Goal: Information Seeking & Learning: Learn about a topic

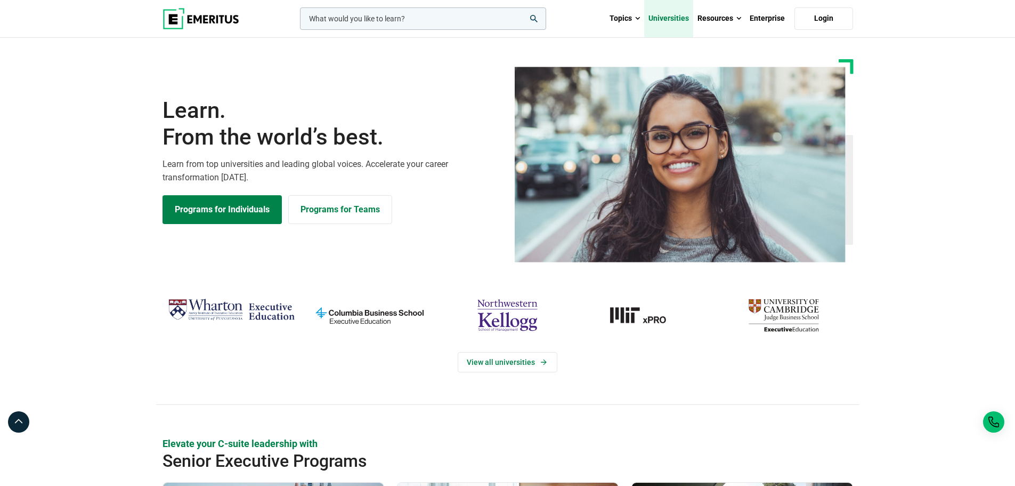
click at [677, 17] on link "Universities" at bounding box center [668, 18] width 49 height 37
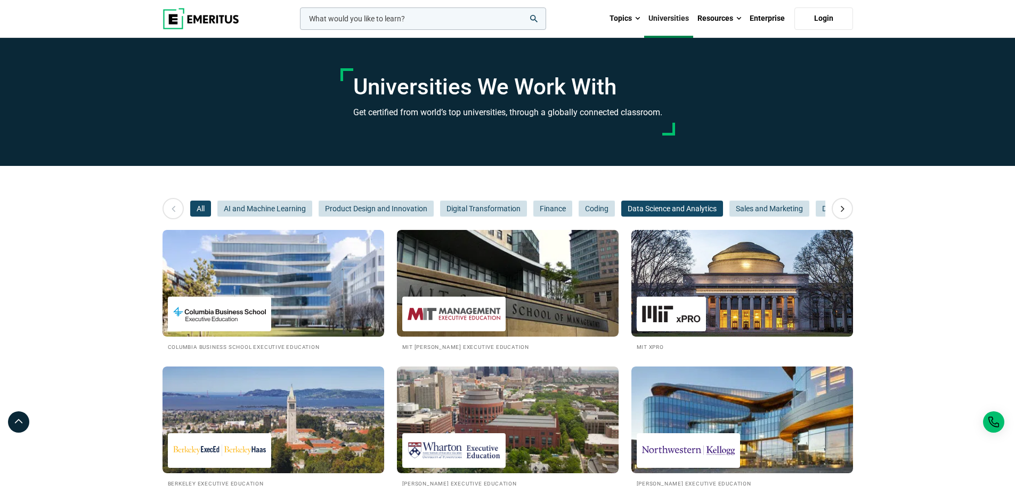
click at [653, 206] on span "Data Science and Analytics" at bounding box center [672, 208] width 102 height 16
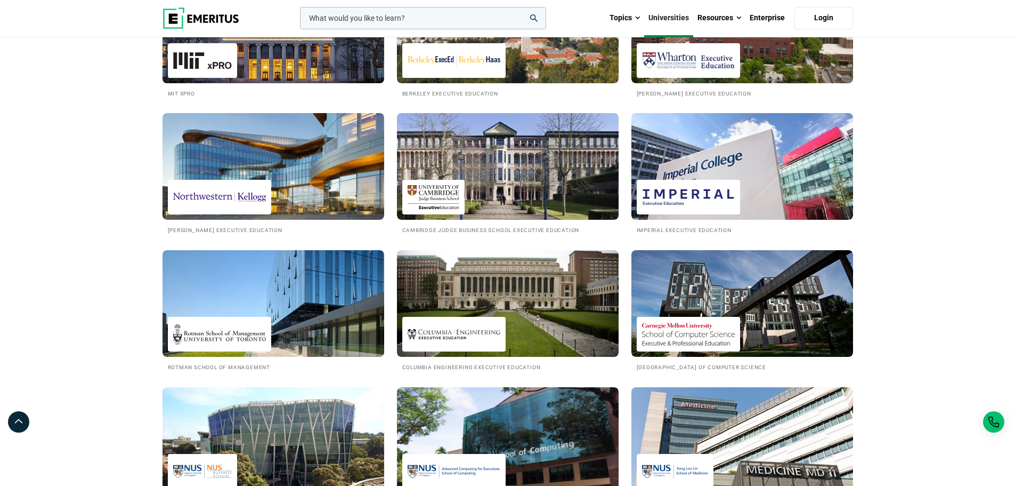
scroll to position [107, 0]
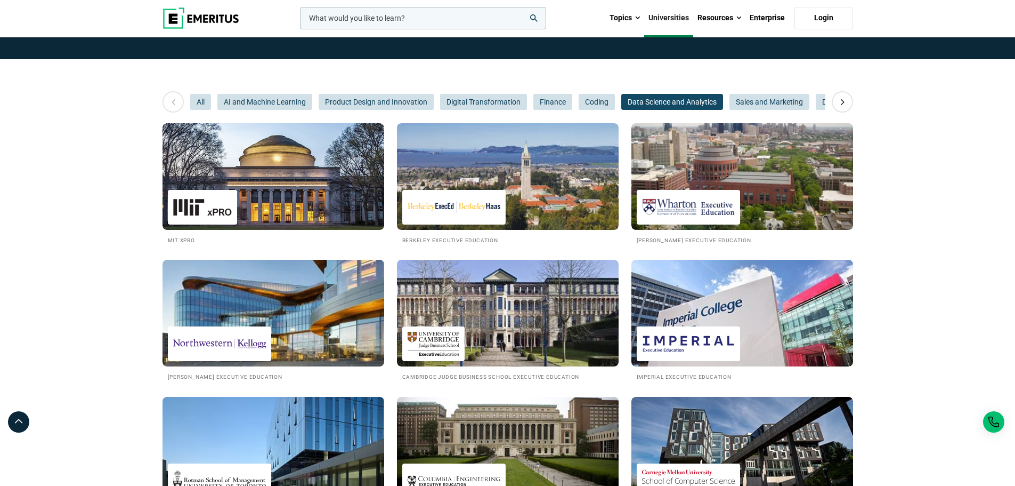
click at [214, 19] on img at bounding box center [201, 17] width 77 height 21
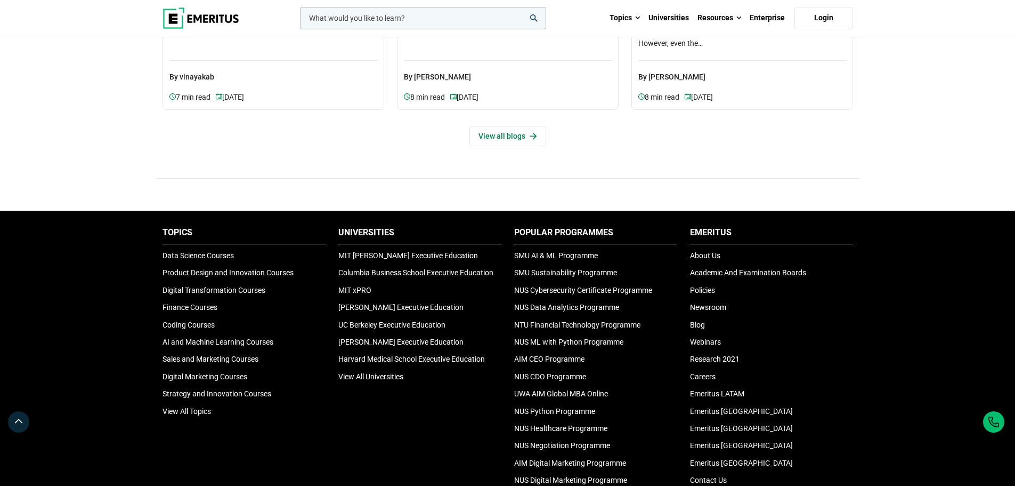
scroll to position [3411, 0]
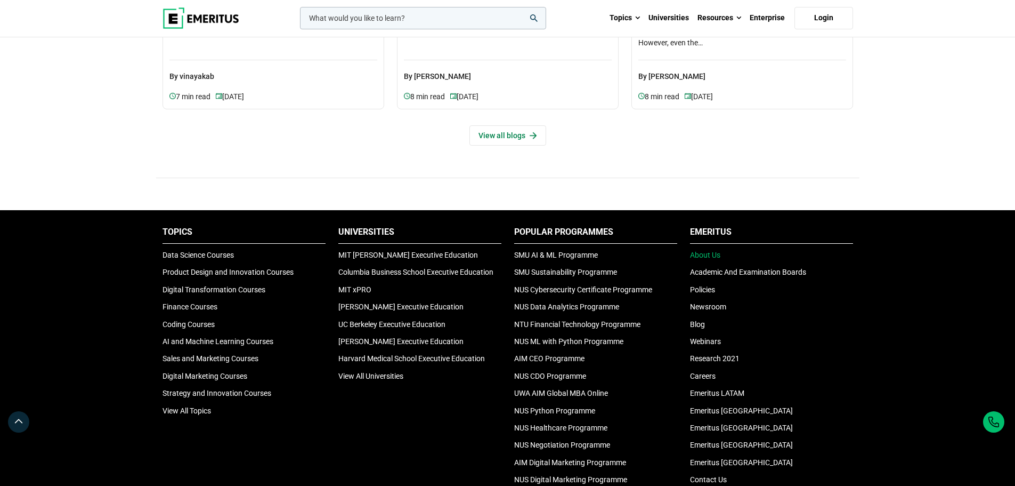
click at [710, 252] on link "About Us" at bounding box center [705, 254] width 30 height 9
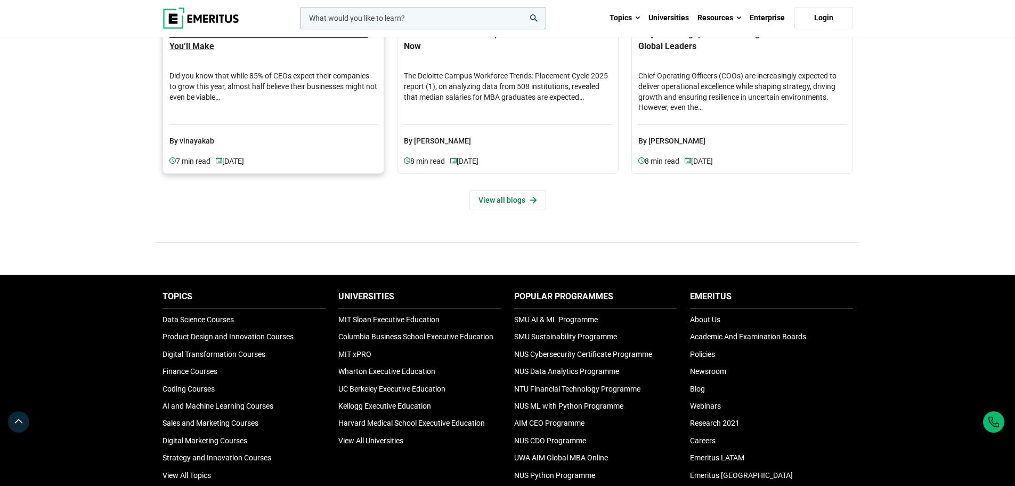
click at [195, 156] on p "7 min read" at bounding box center [192, 161] width 46 height 11
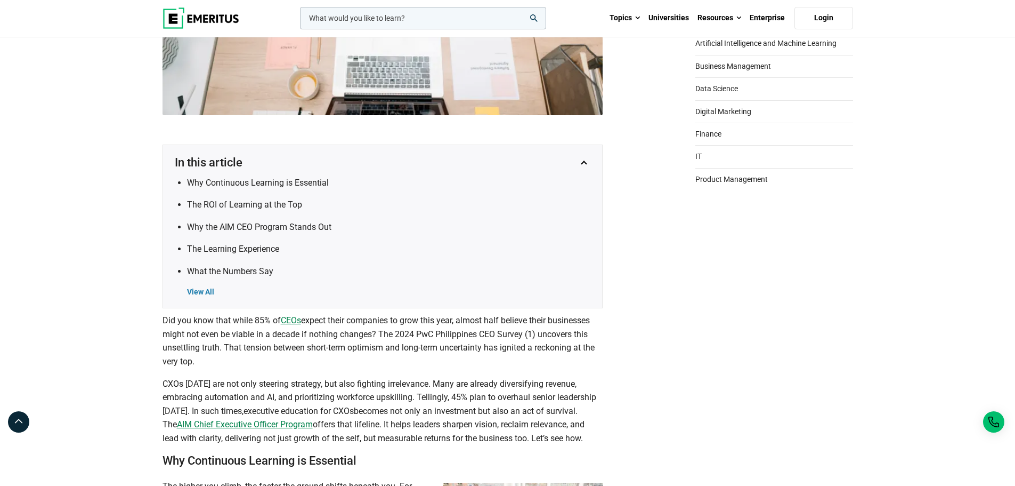
scroll to position [213, 0]
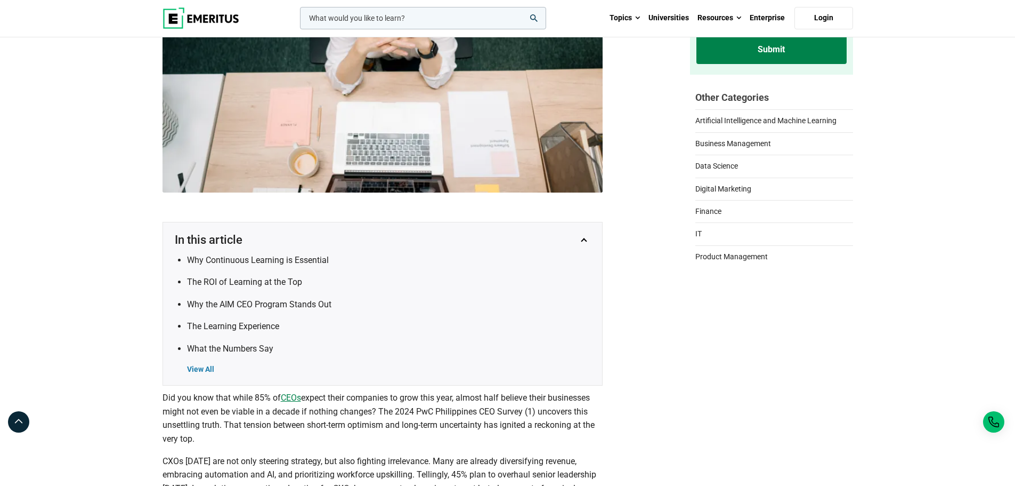
click at [187, 369] on div "View All" at bounding box center [389, 369] width 405 height 11
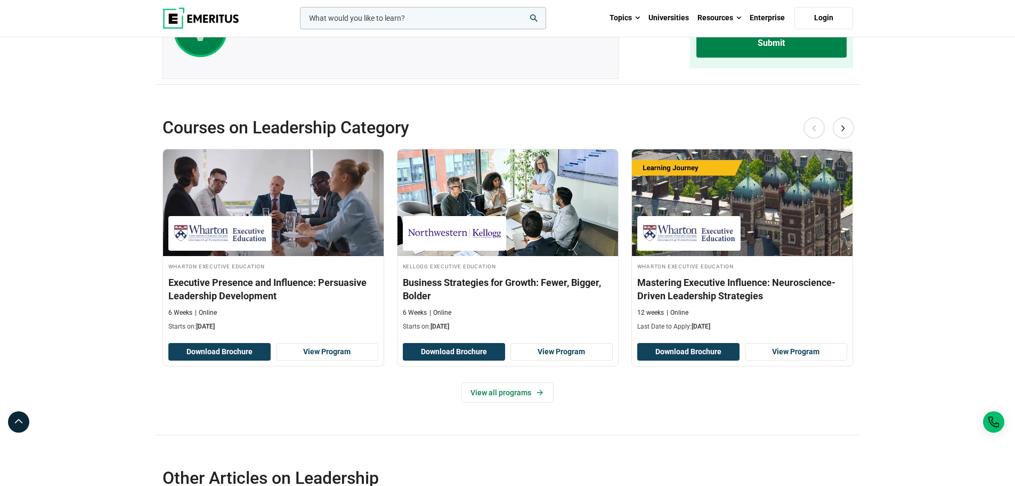
scroll to position [3518, 0]
